Goal: Task Accomplishment & Management: Manage account settings

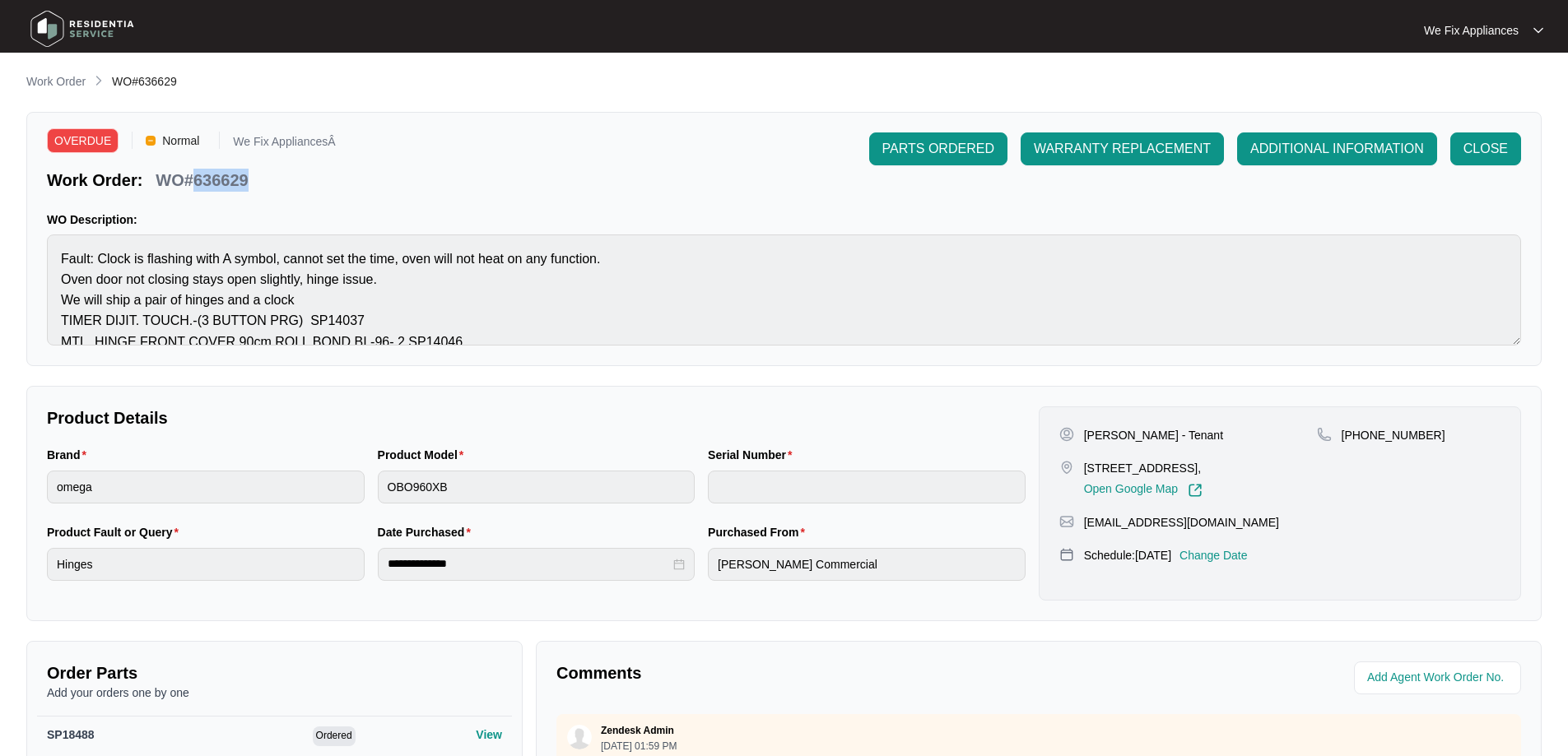
click at [93, 22] on img at bounding box center [82, 29] width 115 height 49
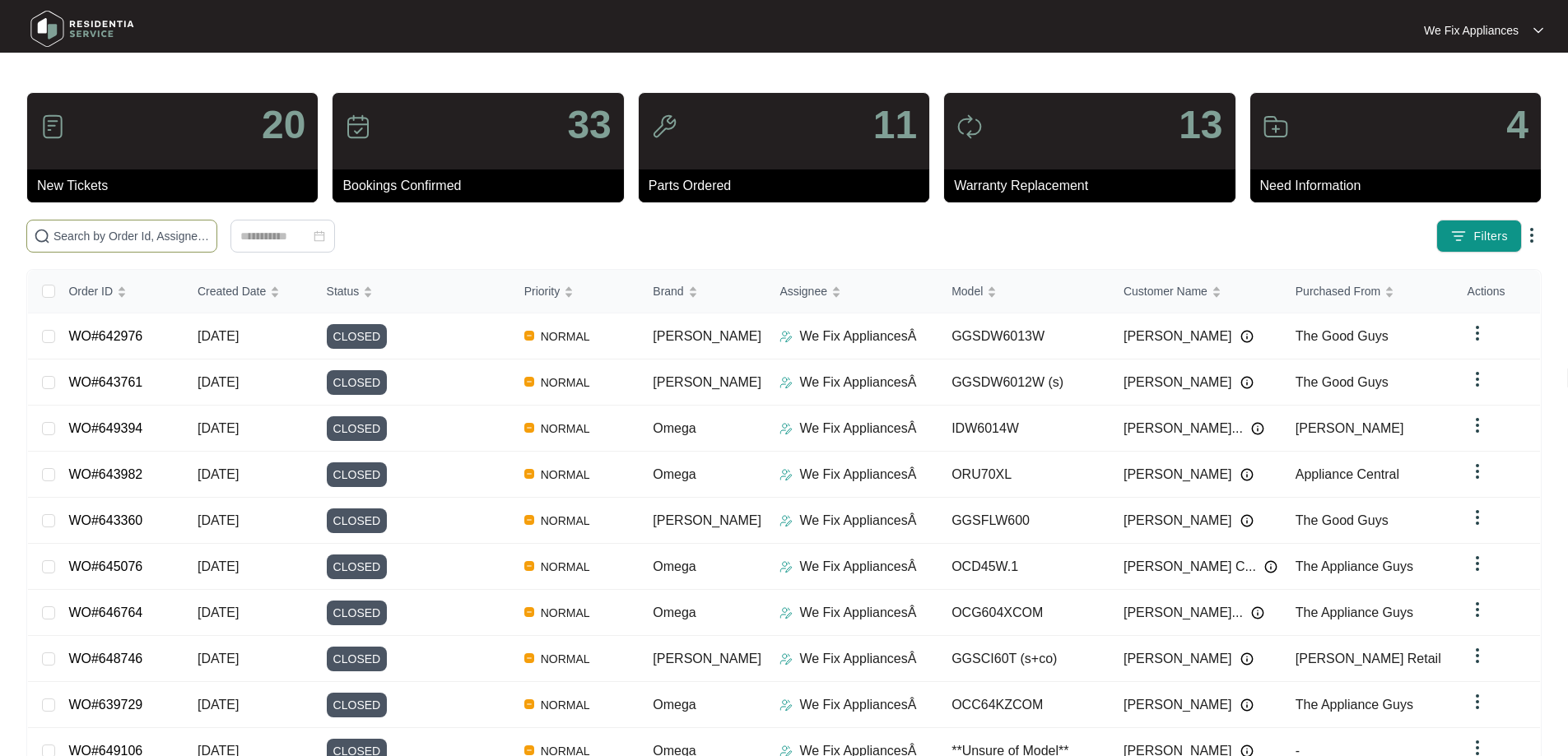
paste input "622411"
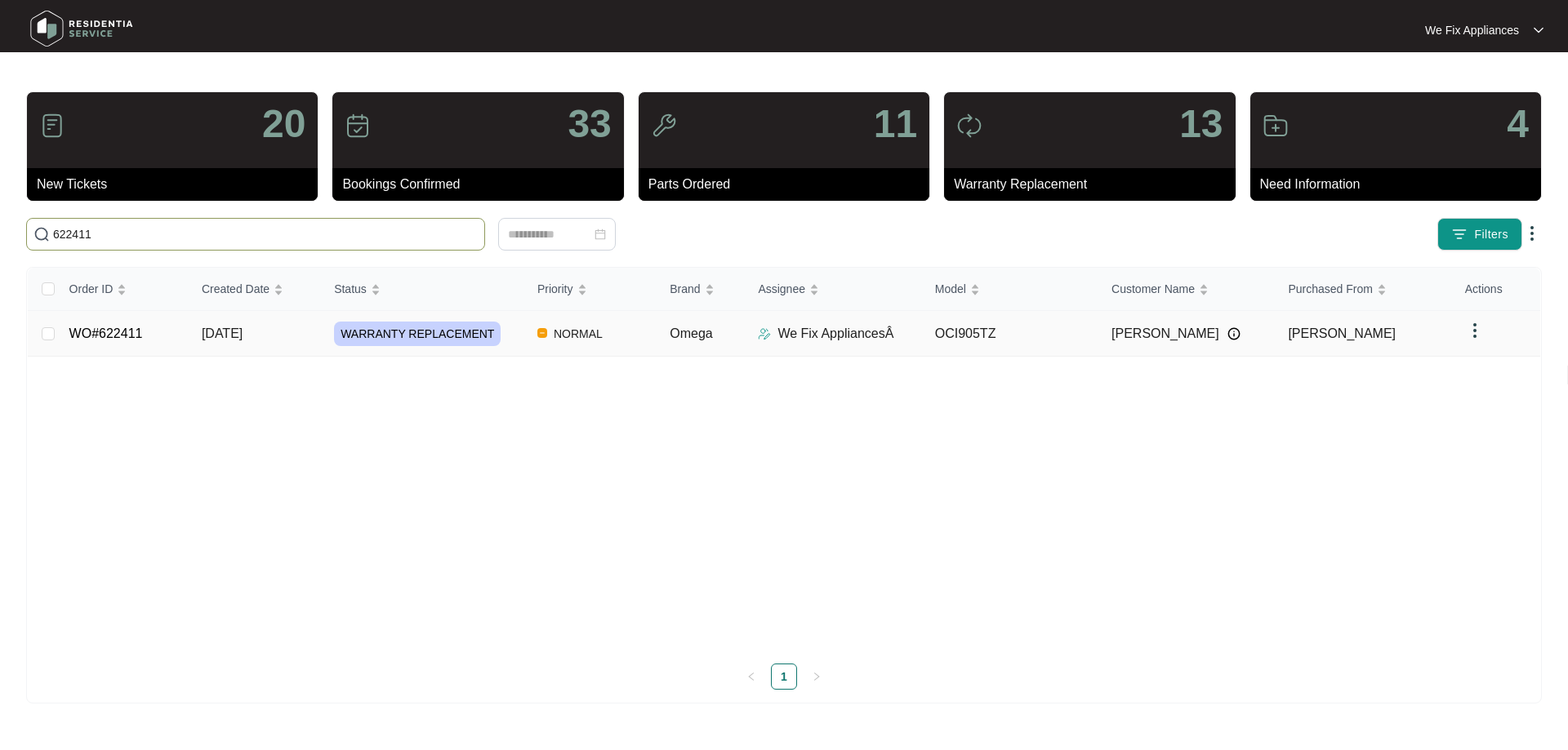
type input "622411"
click at [110, 333] on link "WO#622411" at bounding box center [105, 334] width 74 height 14
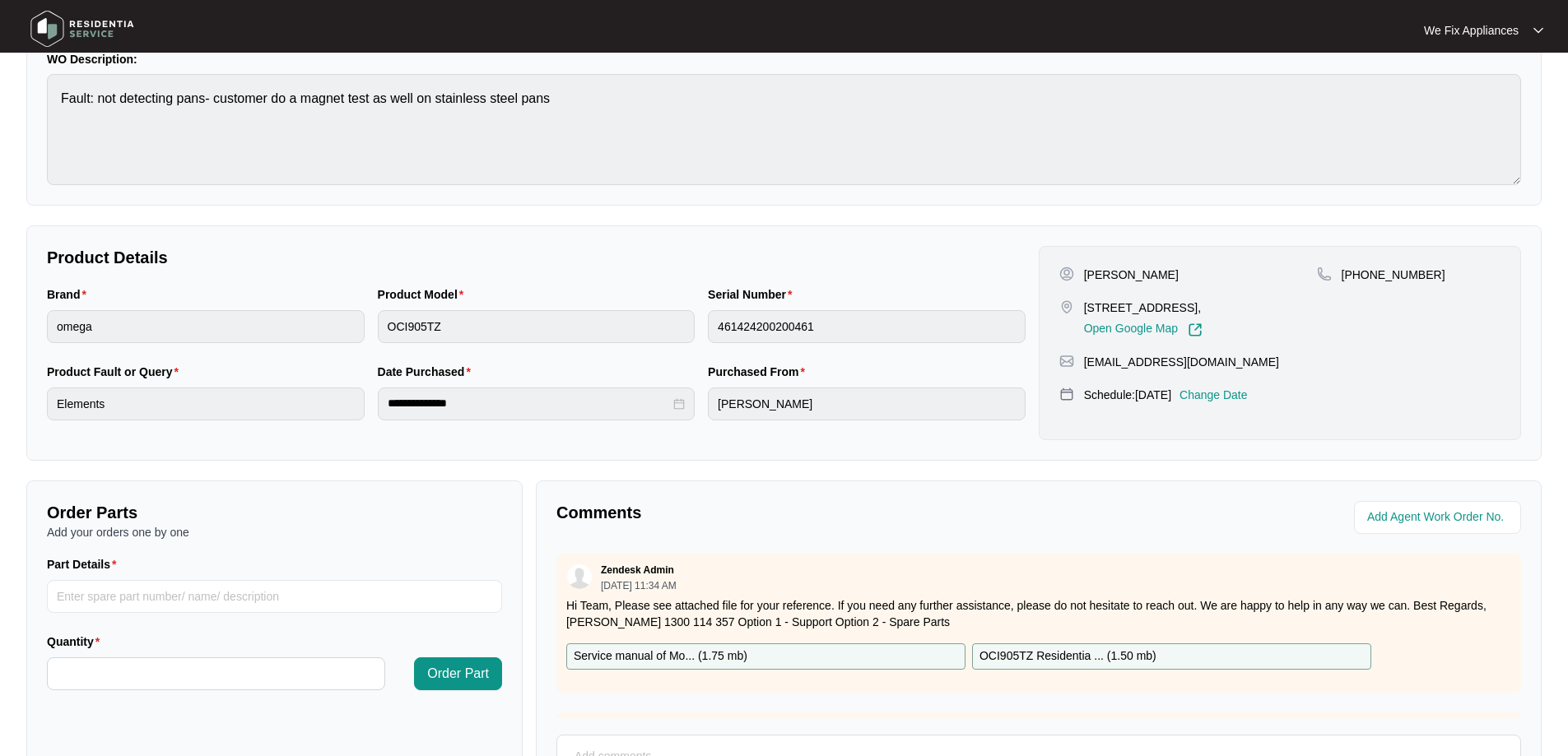
scroll to position [336, 0]
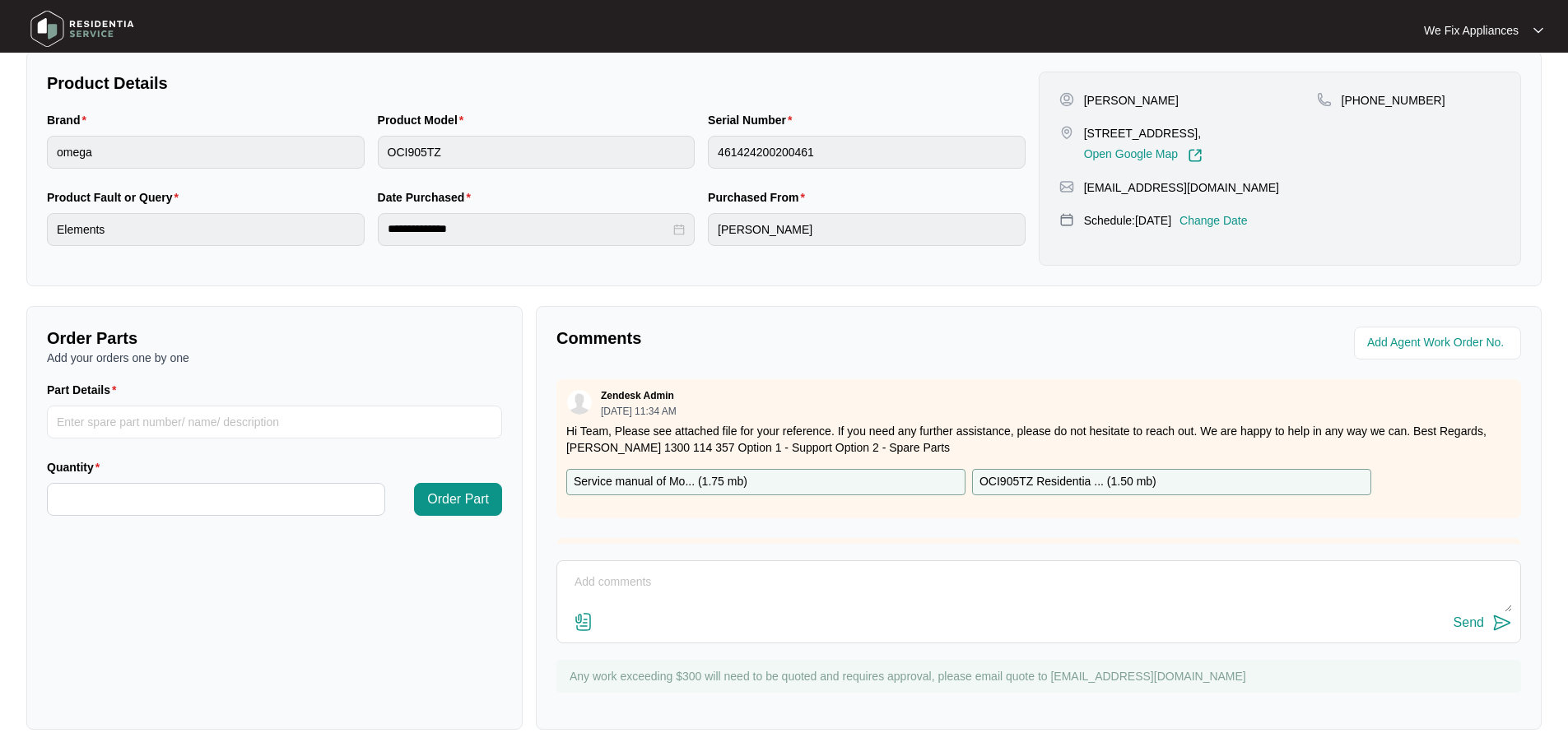
click at [828, 596] on textarea at bounding box center [1038, 591] width 947 height 43
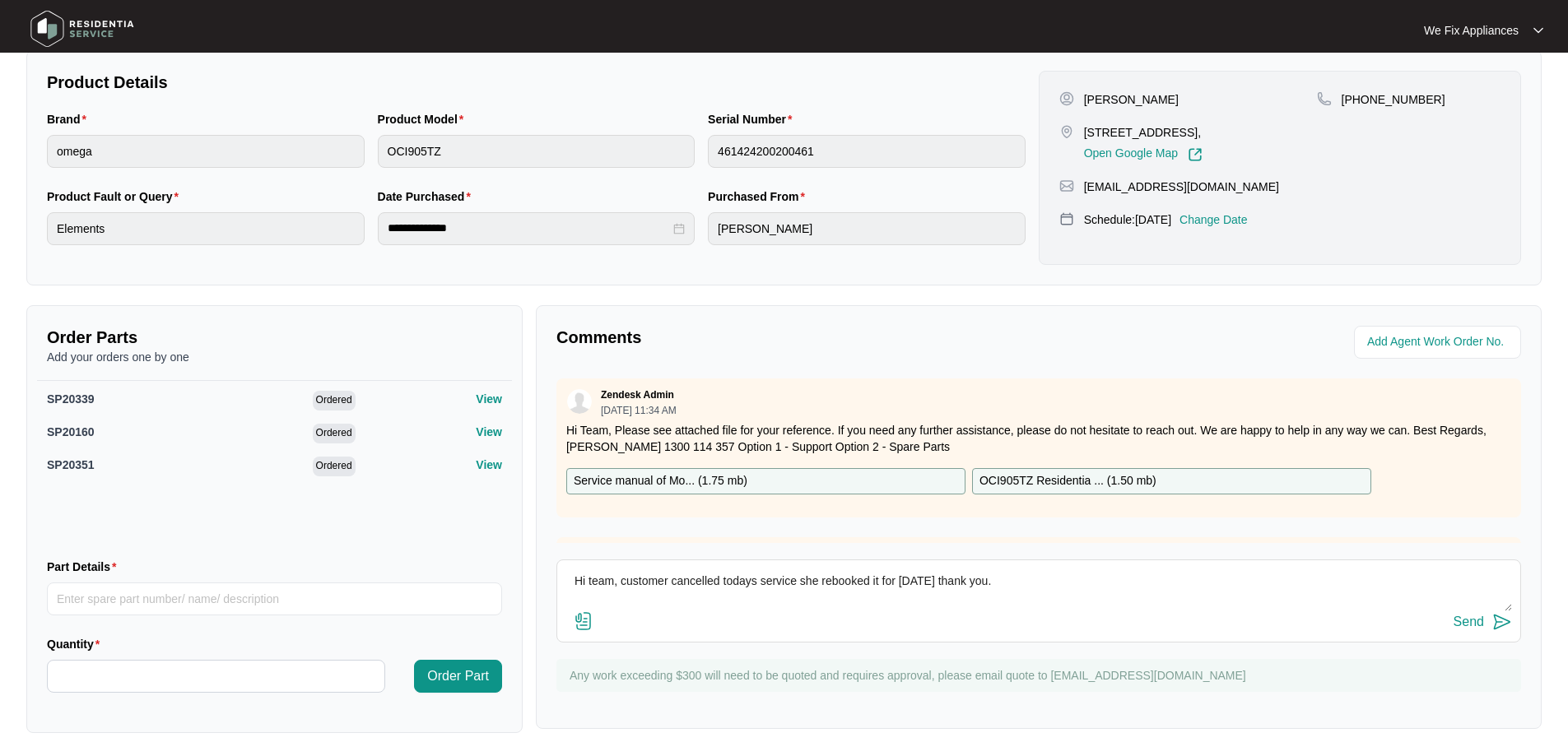
type textarea "Hi team, customer cancelled todays service she rebooked it for [DATE] thank you."
click at [1241, 216] on p "Change Date" at bounding box center [1214, 220] width 69 height 16
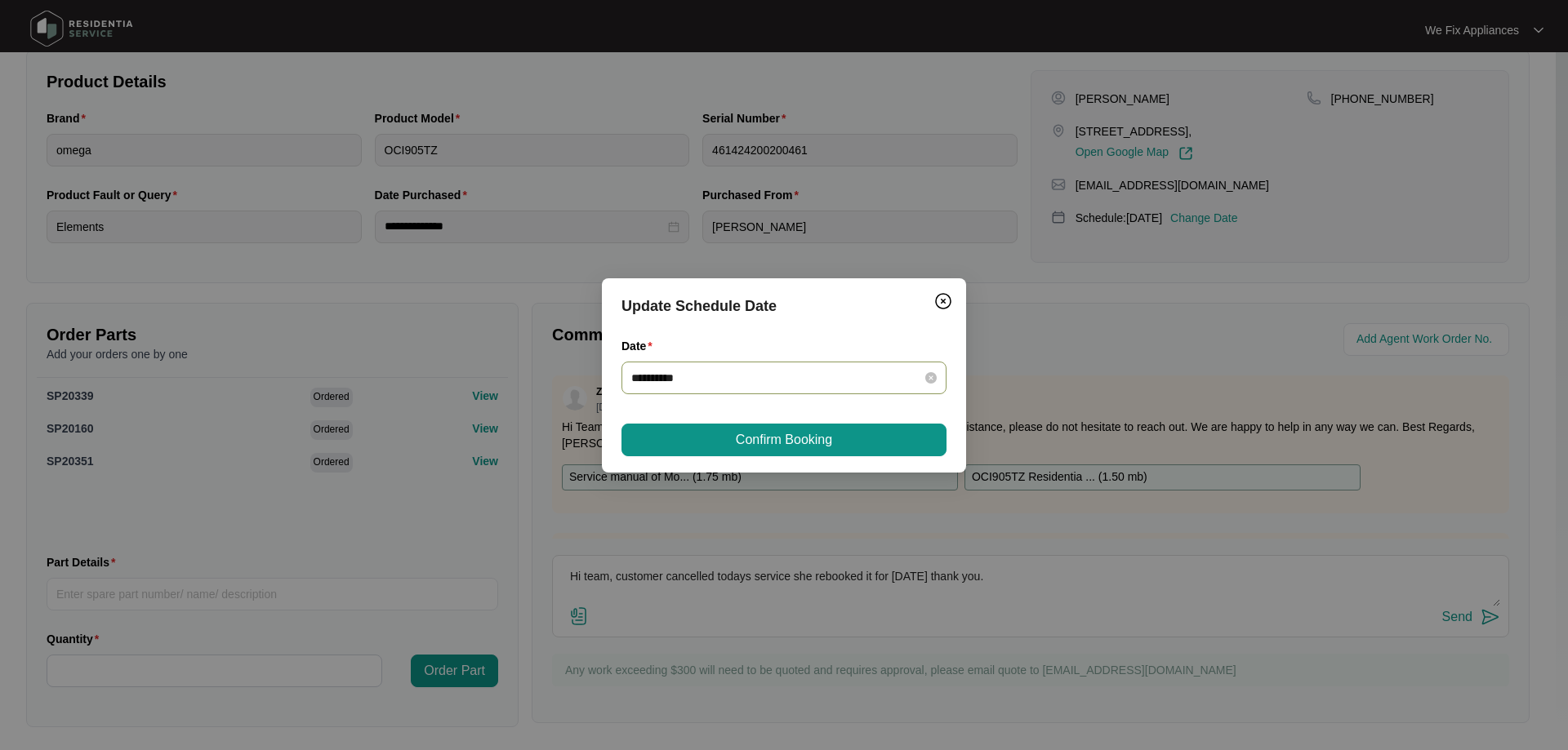
click at [842, 374] on input "**********" at bounding box center [774, 378] width 286 height 18
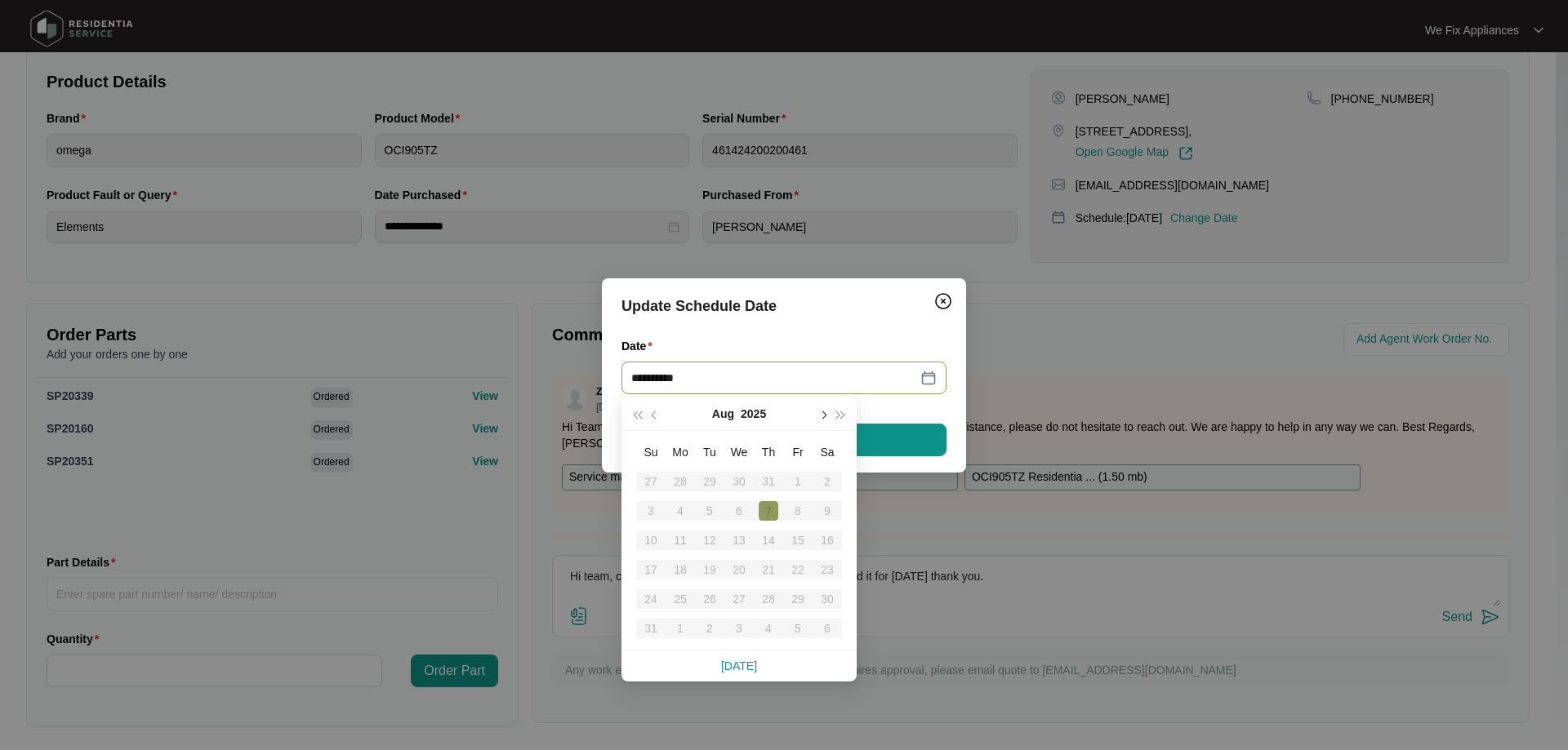
click at [826, 413] on button "button" at bounding box center [822, 414] width 18 height 33
type input "**********"
click at [800, 538] on div "17" at bounding box center [798, 540] width 19 height 19
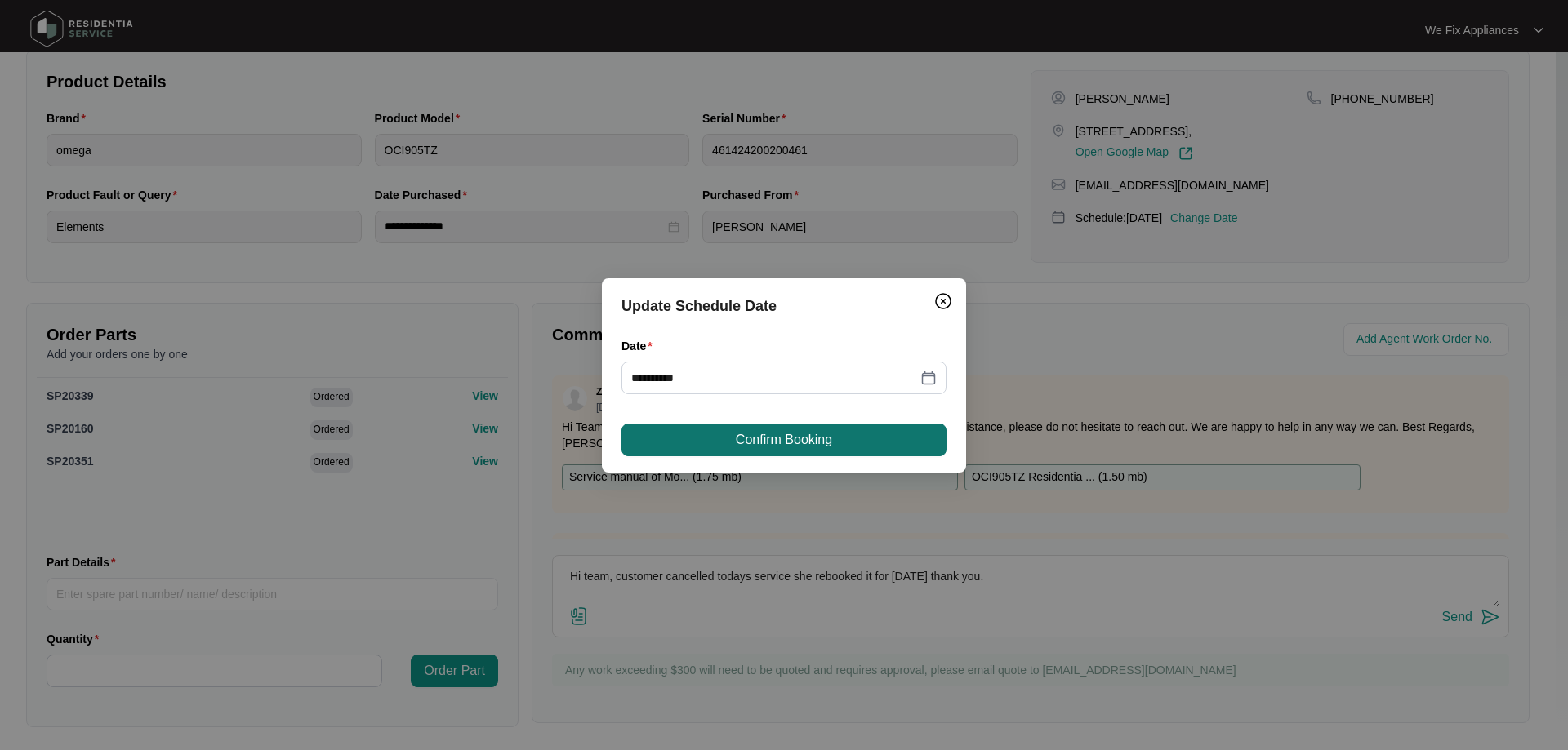
click at [838, 434] on button "Confirm Booking" at bounding box center [784, 439] width 325 height 33
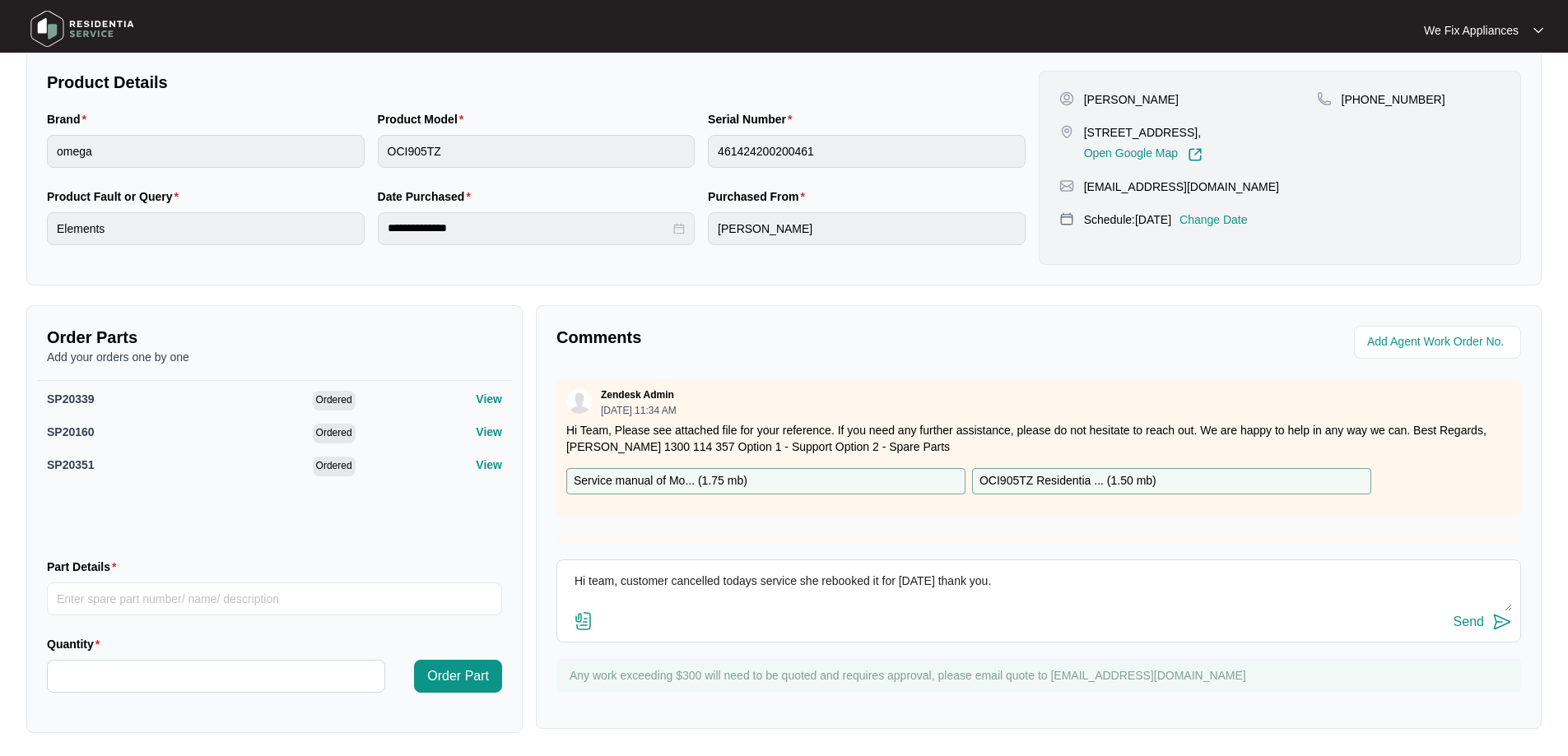
click at [102, 24] on img at bounding box center [82, 29] width 115 height 49
